Goal: Transaction & Acquisition: Purchase product/service

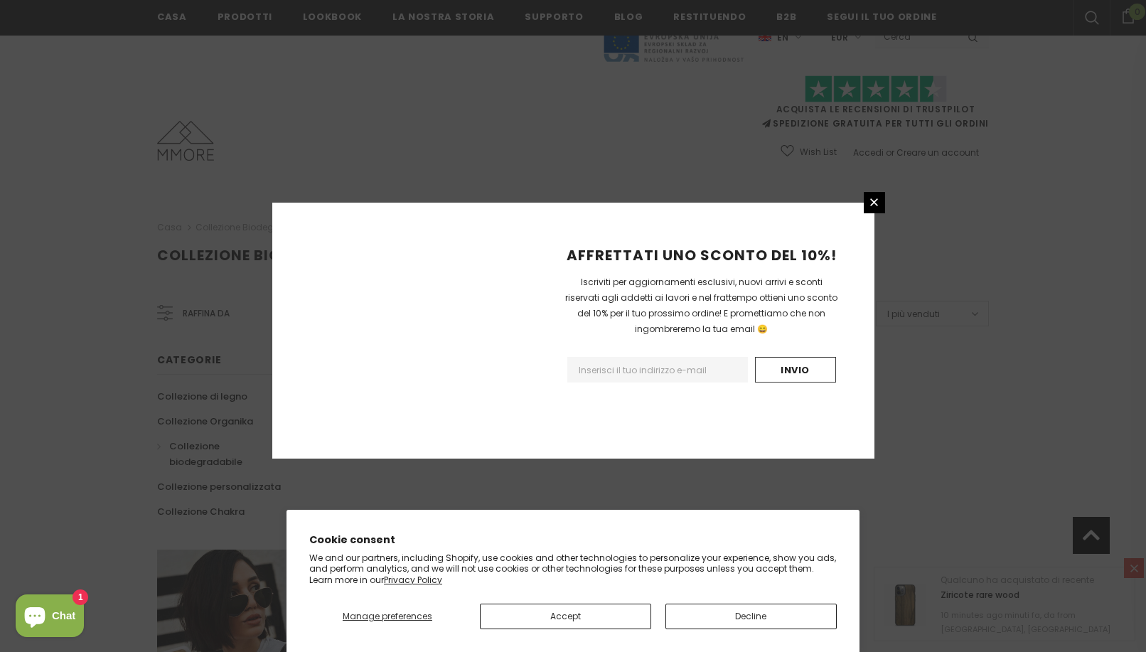
scroll to position [805, 0]
